Goal: Find specific page/section: Find specific page/section

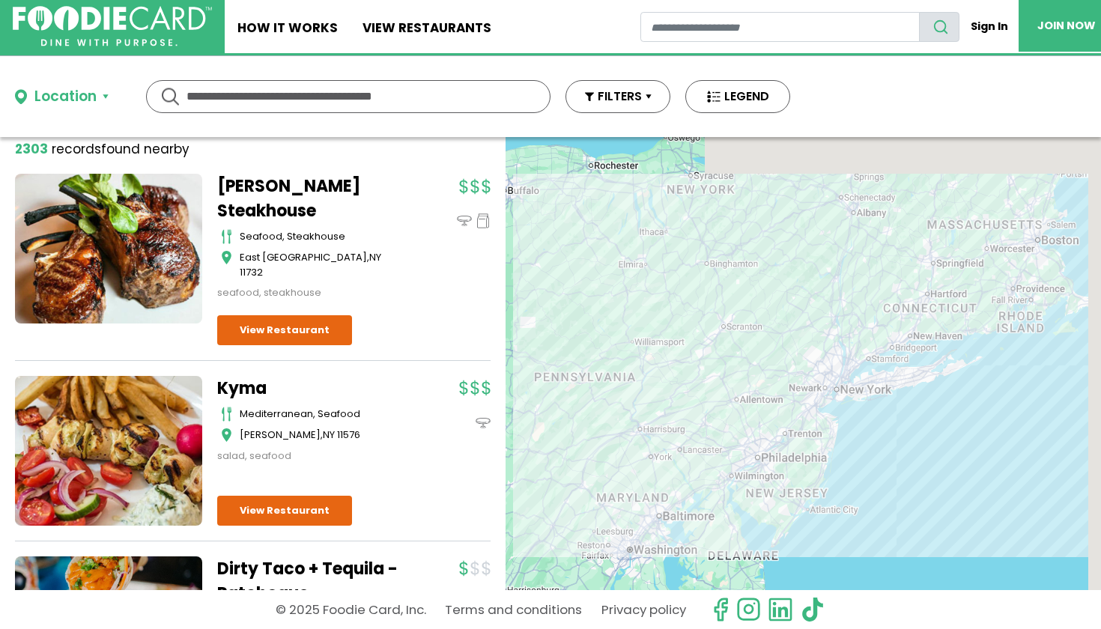
scroll to position [110, 0]
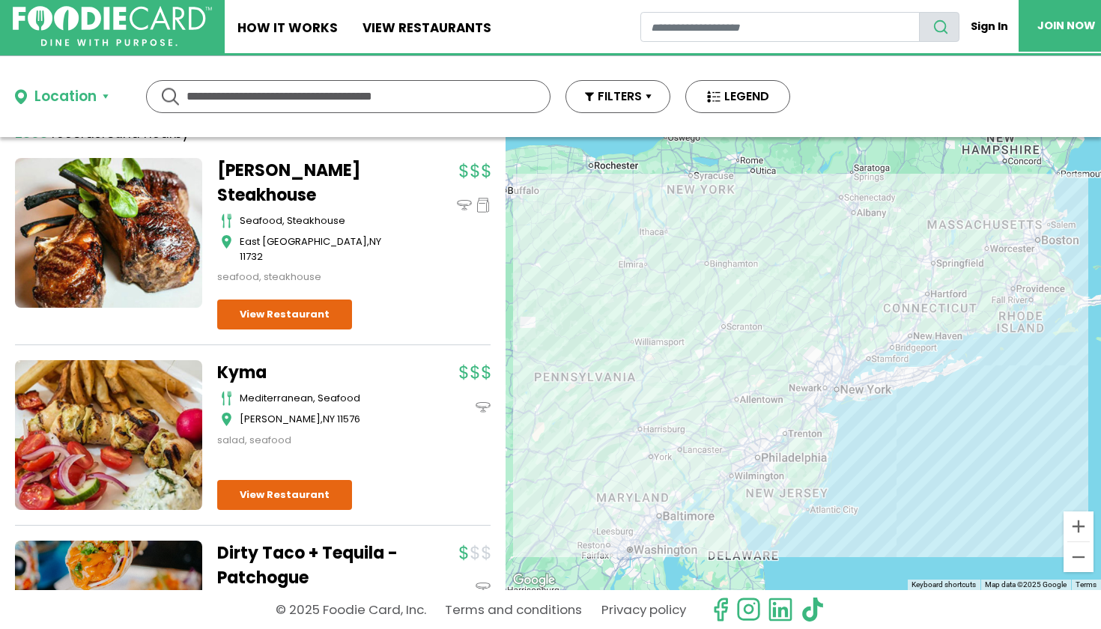
click at [662, 379] on div at bounding box center [803, 363] width 595 height 453
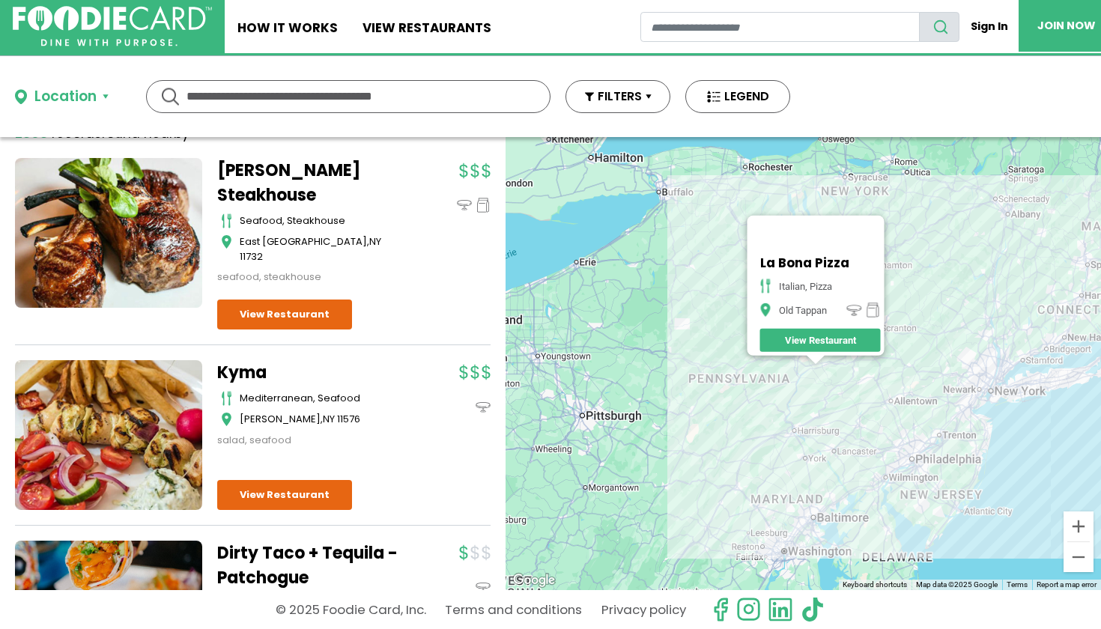
click at [662, 379] on div "La Bona Pizza italian, pizza Old Tappan View Restaurant" at bounding box center [803, 363] width 595 height 453
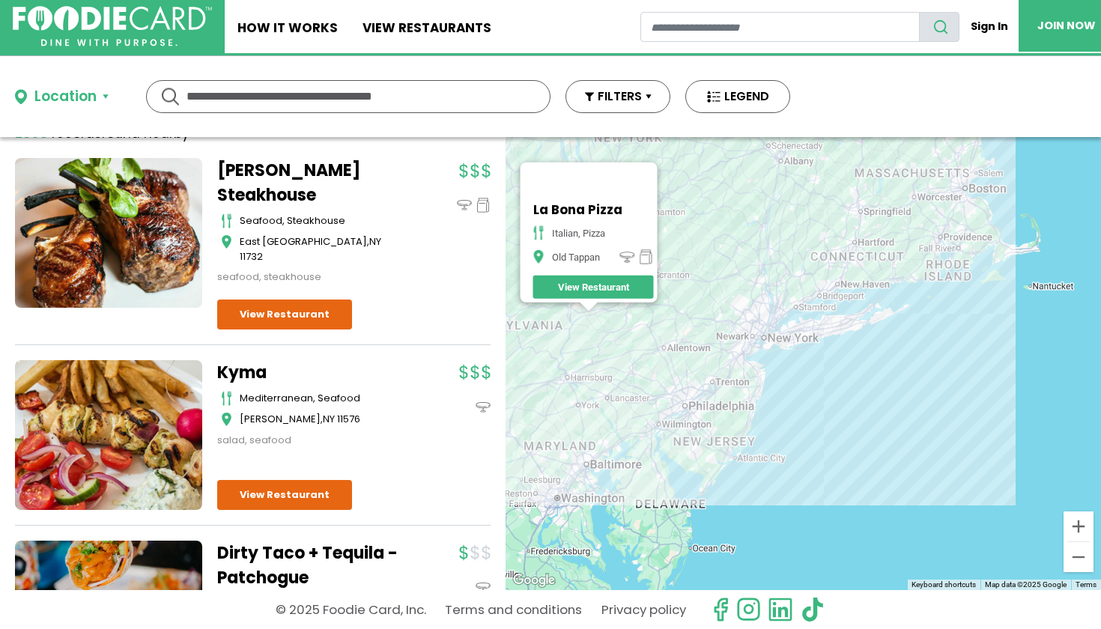
drag, startPoint x: 892, startPoint y: 482, endPoint x: 590, endPoint y: 406, distance: 311.1
click at [590, 406] on div "La Bona Pizza italian, pizza Old Tappan View Restaurant" at bounding box center [803, 363] width 595 height 453
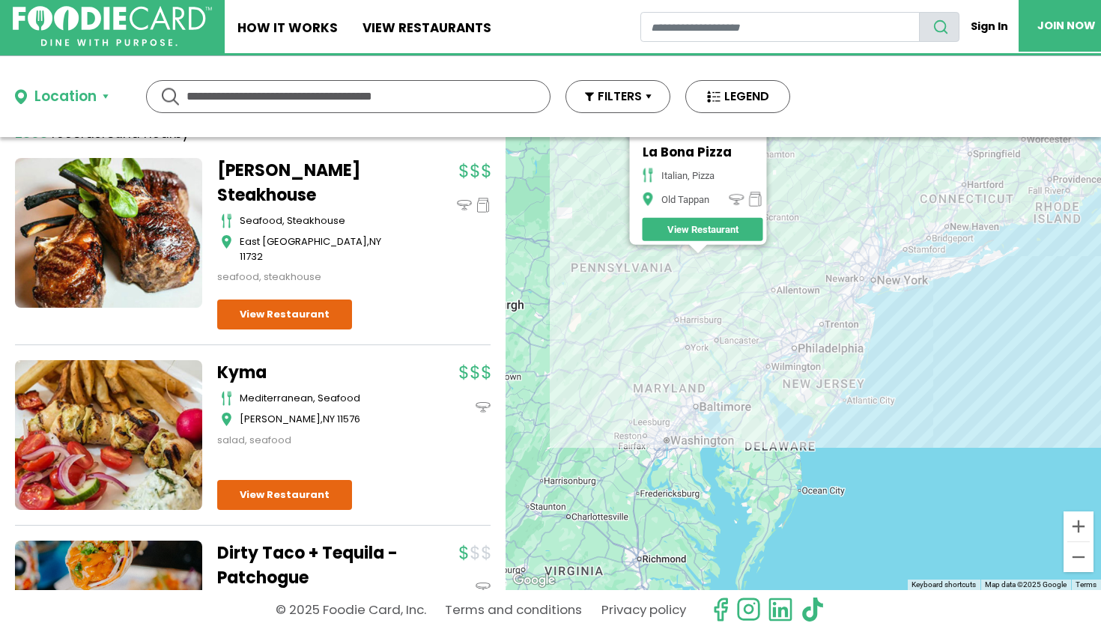
drag, startPoint x: 589, startPoint y: 404, endPoint x: 778, endPoint y: 371, distance: 192.4
click at [778, 371] on div "La Bona Pizza italian, pizza Old Tappan View Restaurant" at bounding box center [803, 363] width 595 height 453
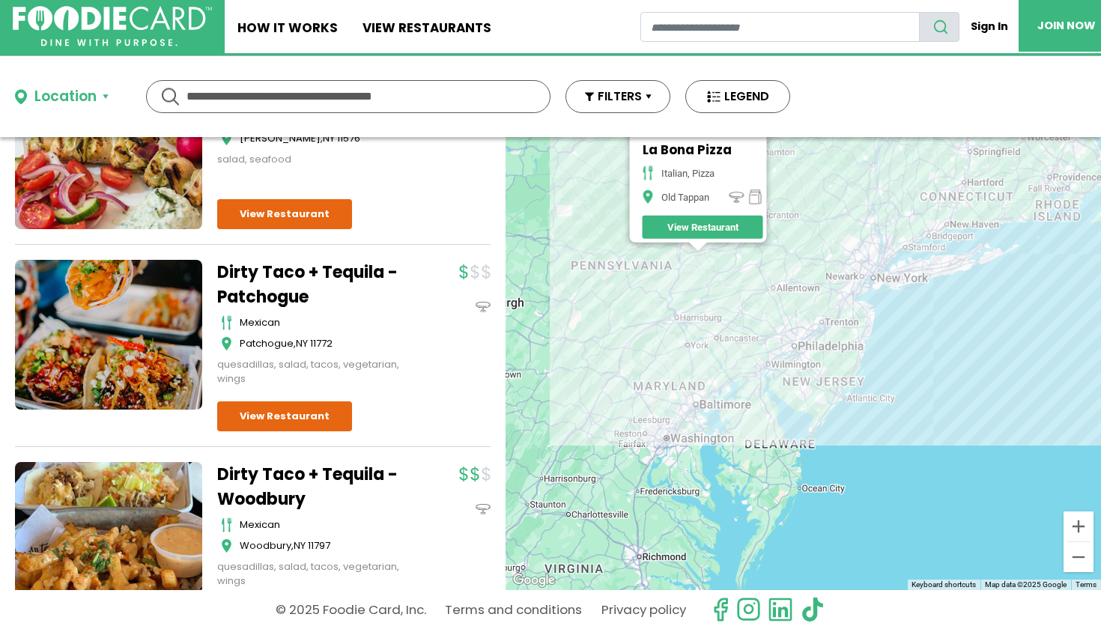
scroll to position [424, 0]
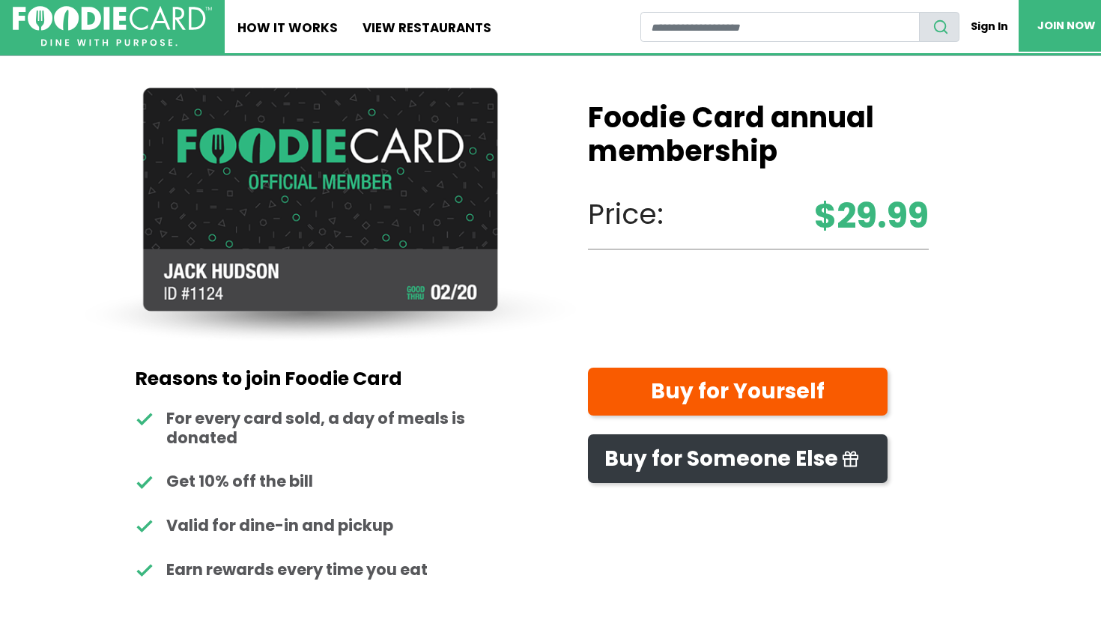
scroll to position [7, 0]
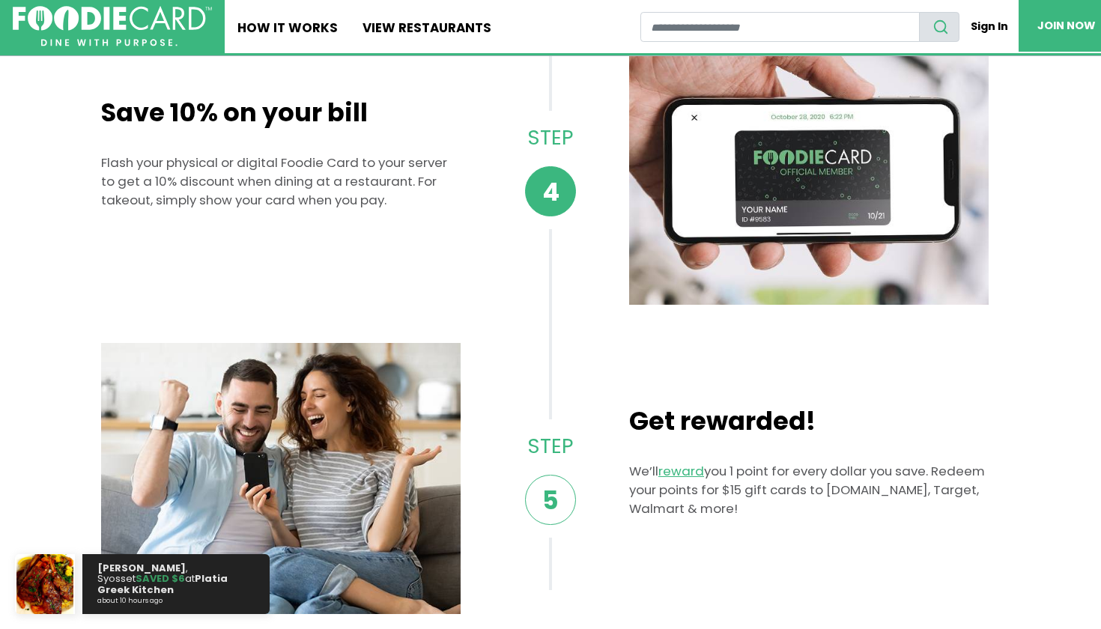
scroll to position [1045, 0]
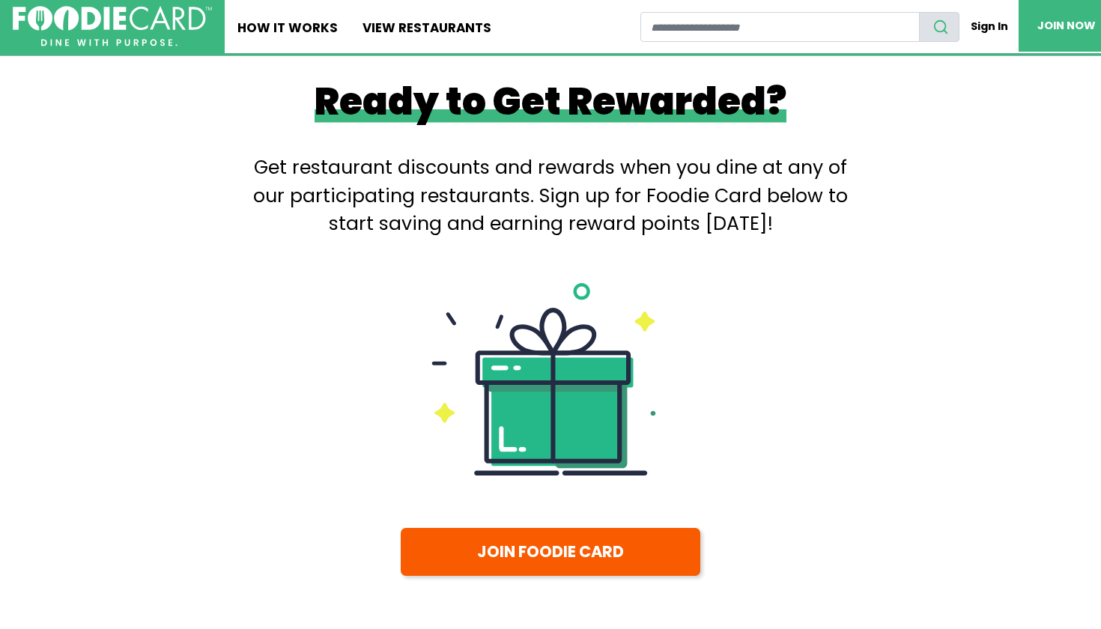
scroll to position [2018, 0]
